Goal: Task Accomplishment & Management: Manage account settings

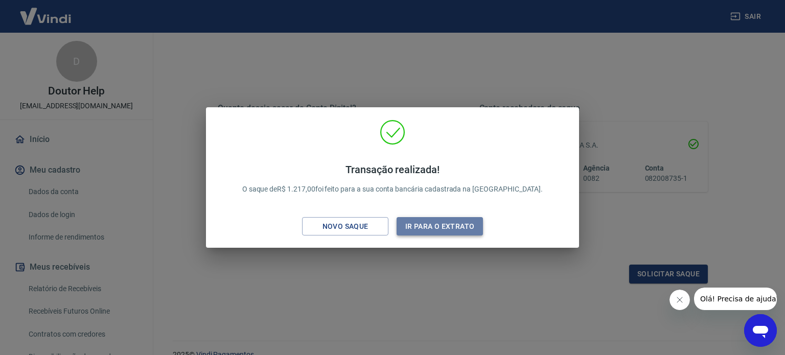
click at [433, 232] on button "Ir para o extrato" at bounding box center [439, 226] width 86 height 19
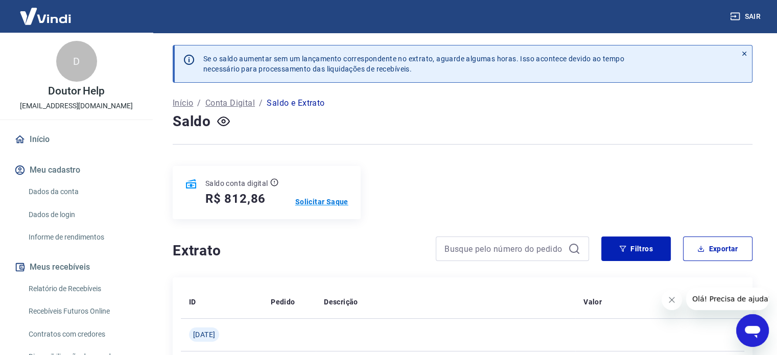
click at [316, 201] on p "Solicitar Saque" at bounding box center [321, 202] width 53 height 10
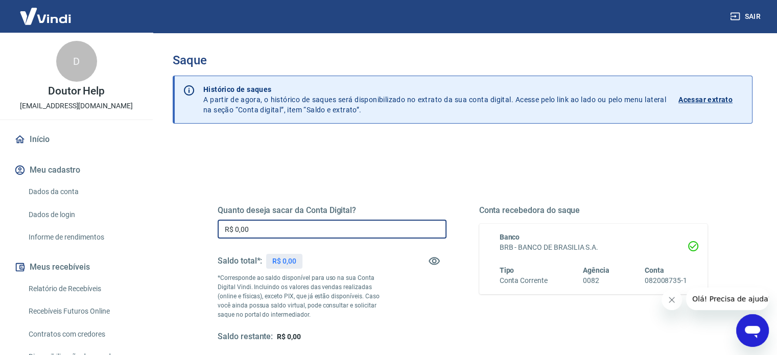
click at [382, 229] on input "R$ 0,00" at bounding box center [332, 229] width 229 height 19
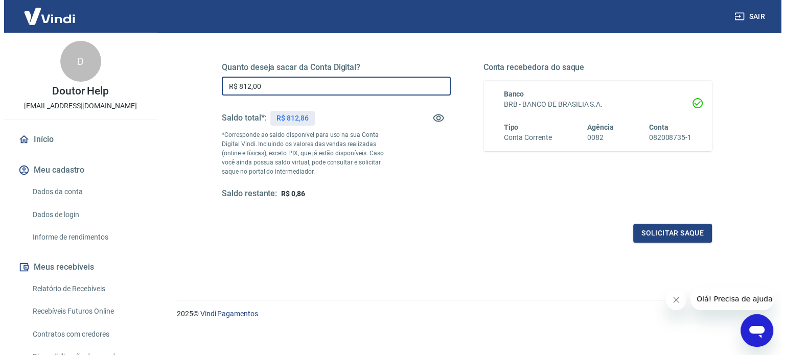
scroll to position [149, 0]
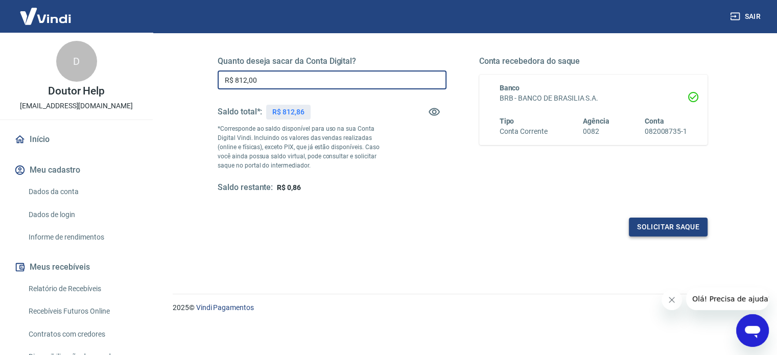
type input "R$ 812,00"
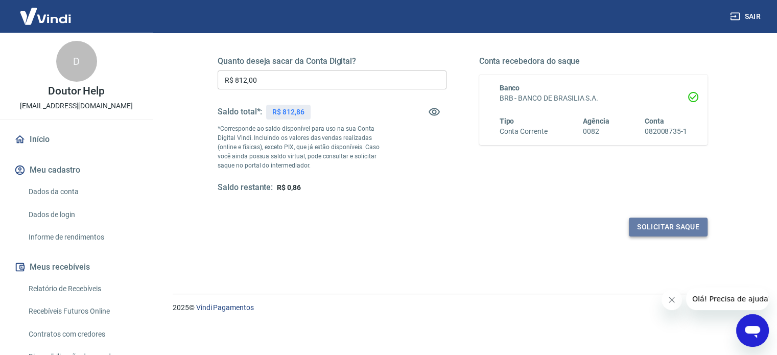
click at [684, 222] on button "Solicitar saque" at bounding box center [668, 227] width 79 height 19
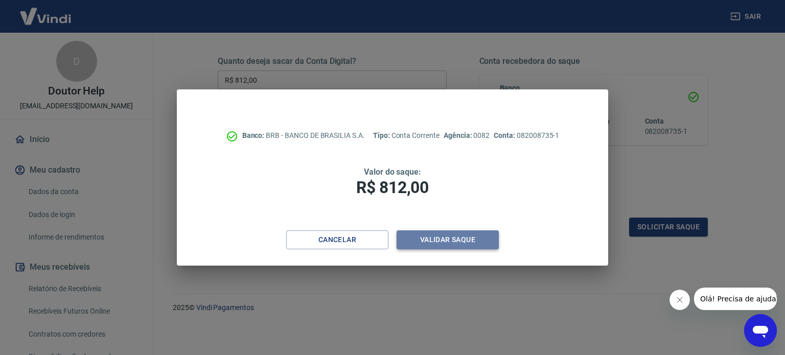
click at [481, 246] on button "Validar saque" at bounding box center [447, 239] width 102 height 19
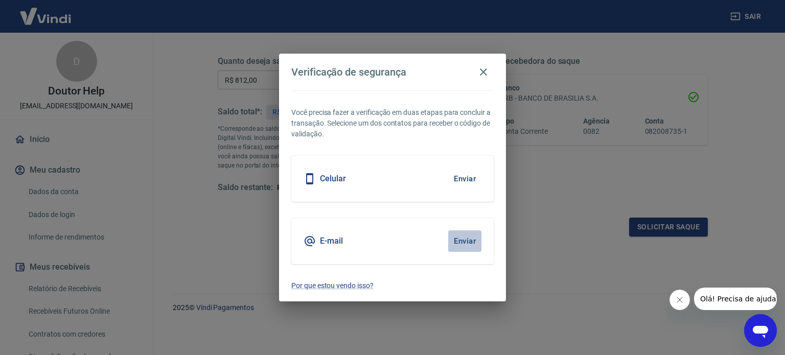
click at [472, 241] on button "Enviar" at bounding box center [464, 240] width 33 height 21
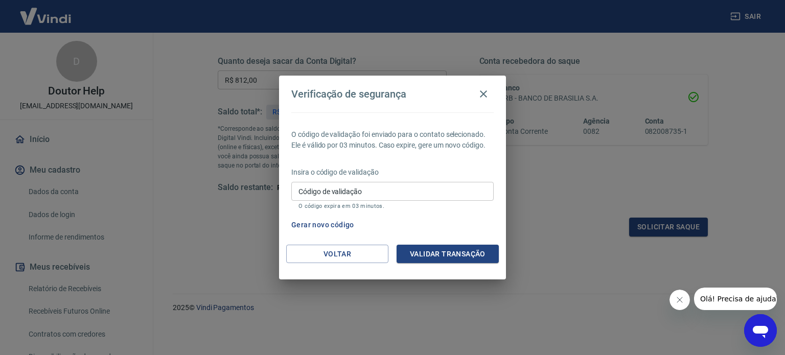
click at [420, 184] on input "Código de validação" at bounding box center [392, 191] width 202 height 19
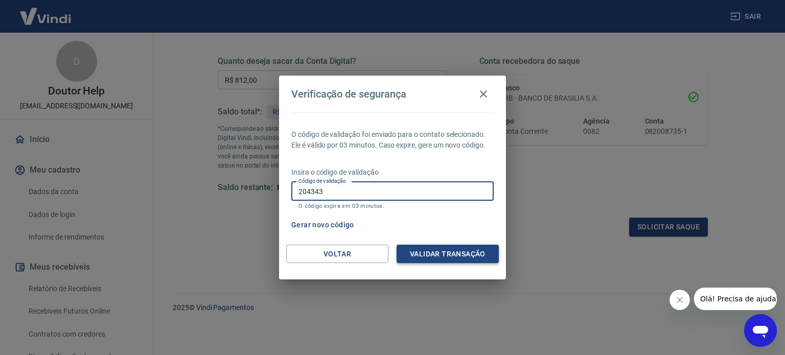
type input "204343"
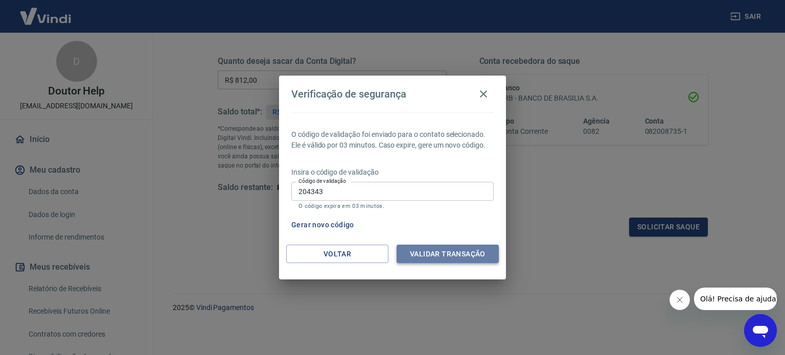
click at [448, 256] on button "Validar transação" at bounding box center [447, 254] width 102 height 19
